Goal: Task Accomplishment & Management: Complete application form

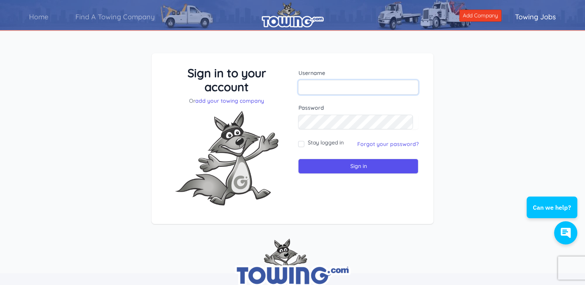
type input "heavytowing0925@gmail.com"
click at [376, 167] on input "Sign in" at bounding box center [358, 166] width 120 height 15
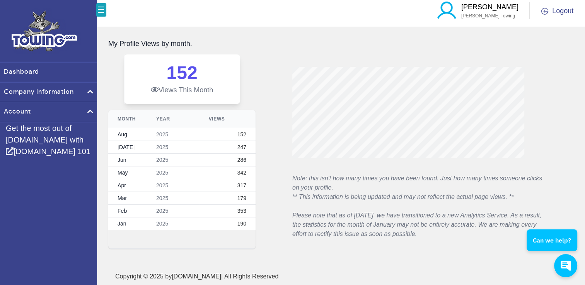
scroll to position [12, 0]
click at [35, 72] on link "Dashboard" at bounding box center [48, 72] width 97 height 19
click at [20, 72] on link "Dashboard" at bounding box center [48, 72] width 97 height 19
click at [152, 86] on icon at bounding box center [155, 89] width 8 height 7
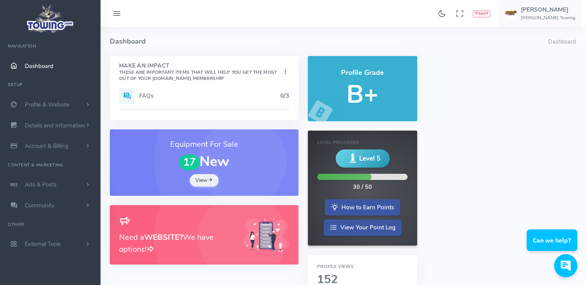
click at [200, 181] on link "View" at bounding box center [204, 180] width 29 height 12
click at [210, 183] on icon at bounding box center [210, 180] width 5 height 7
click at [380, 228] on link "View Your Point Log" at bounding box center [363, 228] width 78 height 17
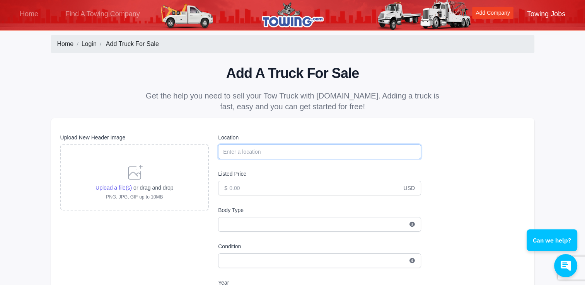
click at [340, 152] on input "text" at bounding box center [319, 152] width 203 height 15
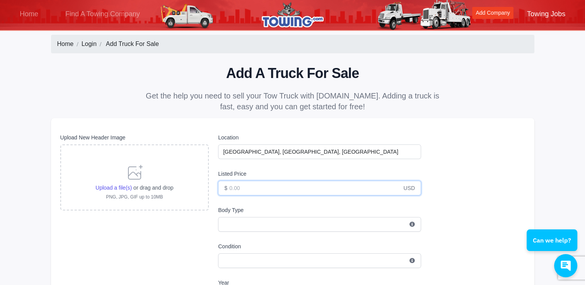
type input "Swansea, MA 02777, USA"
type input "135000.00"
click at [275, 220] on input "text" at bounding box center [319, 224] width 203 height 15
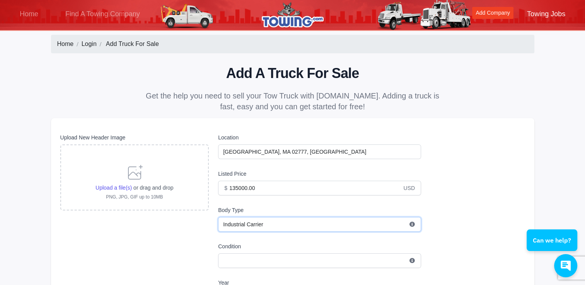
type input "Industrial Carrier"
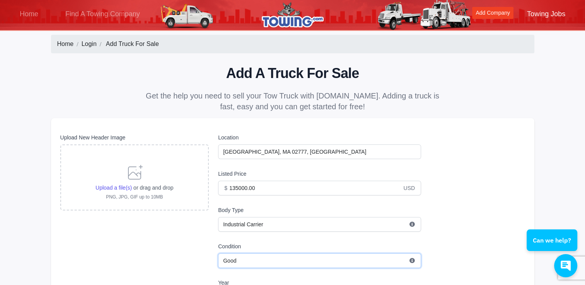
type input "Good"
type input "Good Industrial Carrier"
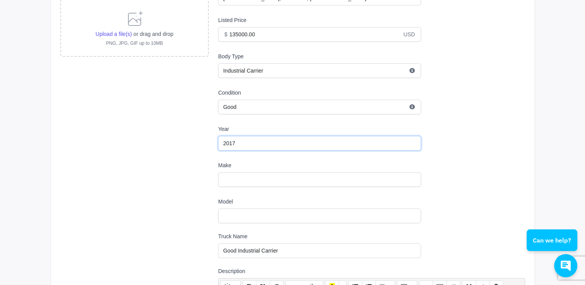
type input "2017"
type input "Good Industrial Carrier 2017"
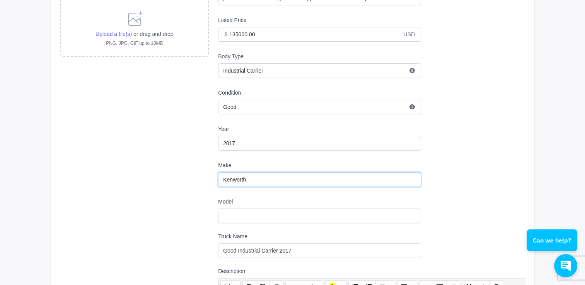
type input "Kenworth"
type input "Good Industrial Carrier 2017 Kenworth"
type input "T880"
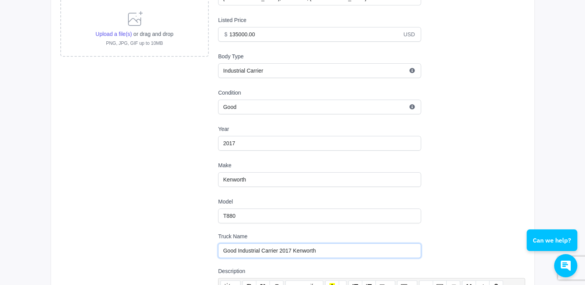
type input "Good Industrial Carrier 2017 Kenworth T880"
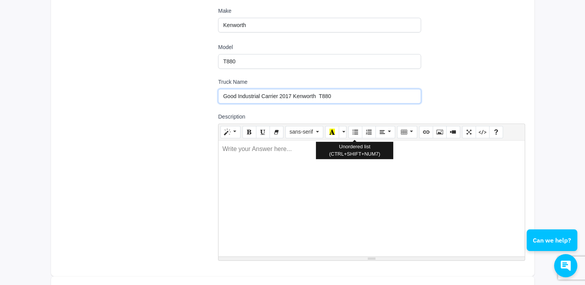
scroll to position [347, 0]
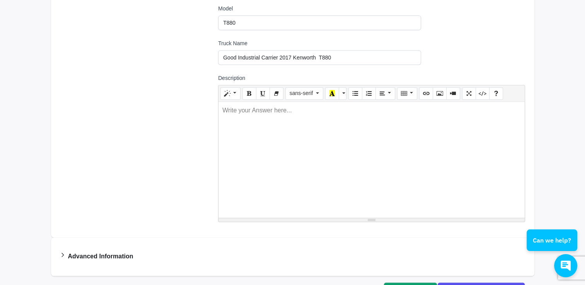
click at [436, 129] on div at bounding box center [372, 160] width 306 height 116
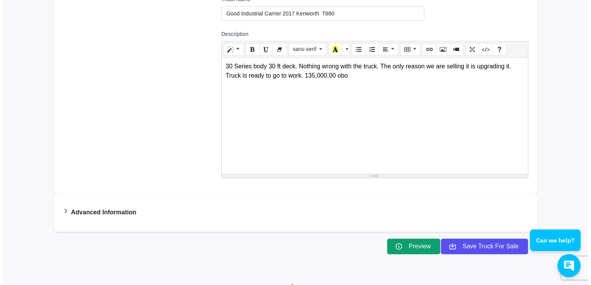
scroll to position [425, 0]
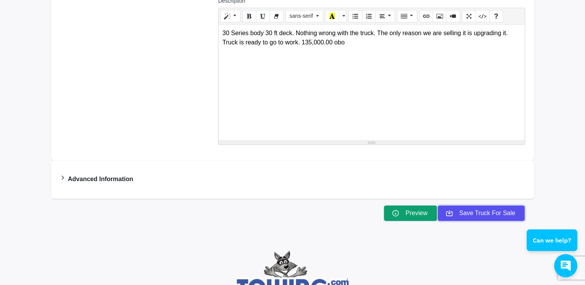
click at [480, 211] on button "Save Truck For Sale" at bounding box center [481, 213] width 88 height 16
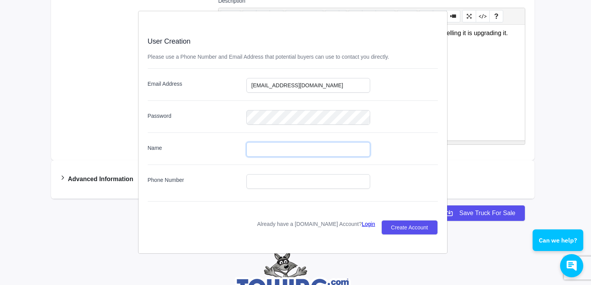
drag, startPoint x: 269, startPoint y: 148, endPoint x: 317, endPoint y: 145, distance: 48.1
click at [269, 148] on input "Name" at bounding box center [308, 149] width 124 height 15
type input "Jeremy"
type input "5083791002"
click at [400, 133] on div "Name Jeremy" at bounding box center [293, 145] width 290 height 24
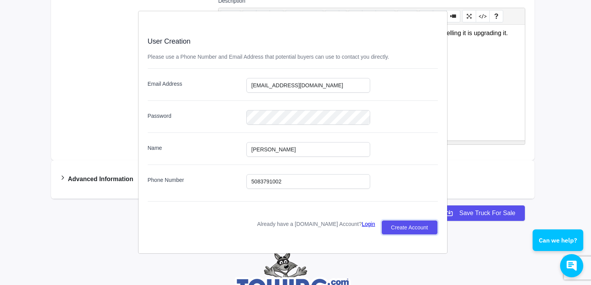
click at [409, 226] on button "Create Account" at bounding box center [409, 227] width 56 height 15
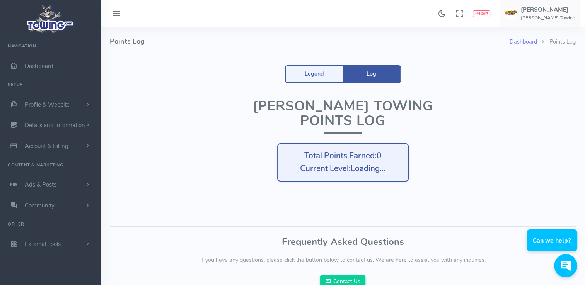
click at [309, 72] on link "Legend" at bounding box center [314, 74] width 57 height 16
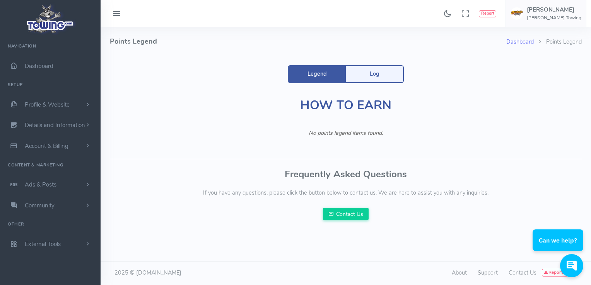
click at [114, 10] on icon at bounding box center [116, 14] width 9 height 12
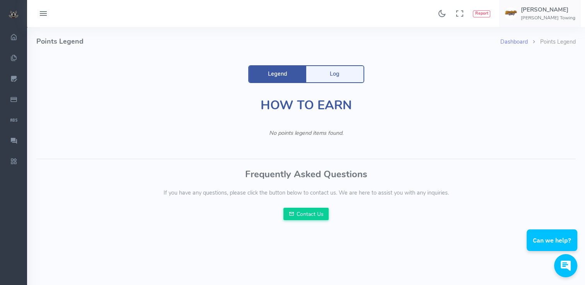
click at [40, 11] on icon at bounding box center [43, 14] width 9 height 12
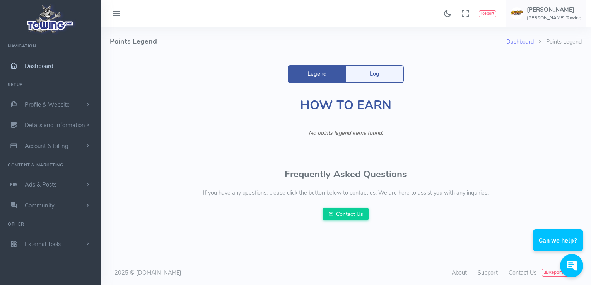
click at [34, 65] on span "Dashboard" at bounding box center [39, 66] width 29 height 8
click at [47, 105] on span "Profile & Website" at bounding box center [47, 105] width 45 height 8
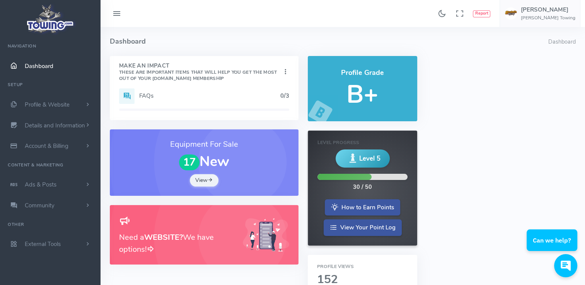
click at [400, 97] on h5 "B+" at bounding box center [362, 94] width 91 height 27
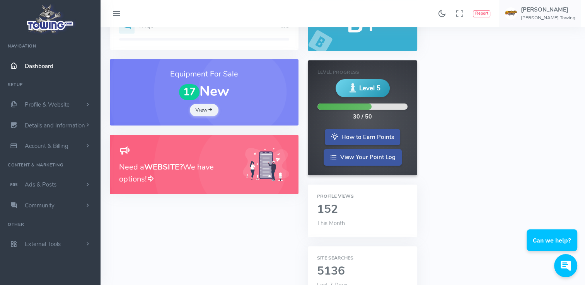
scroll to position [77, 0]
